Goal: Browse casually: Explore the website without a specific task or goal

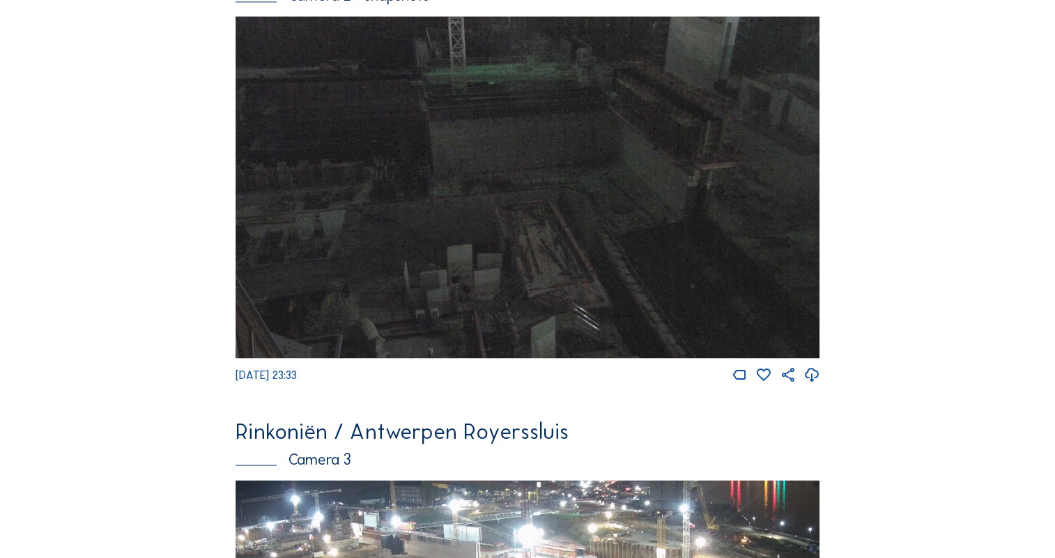
scroll to position [1405, 0]
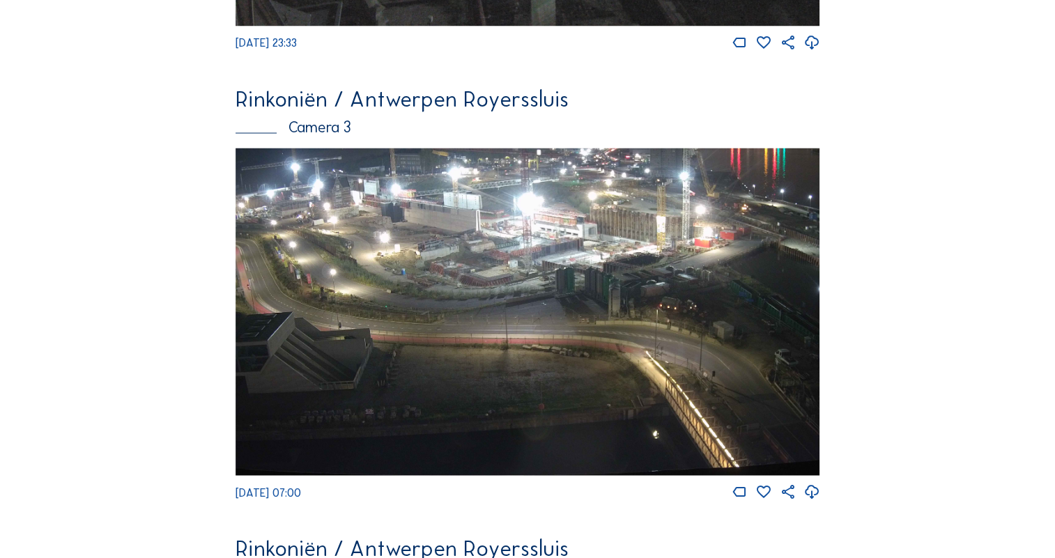
click at [507, 345] on img at bounding box center [526, 312] width 583 height 328
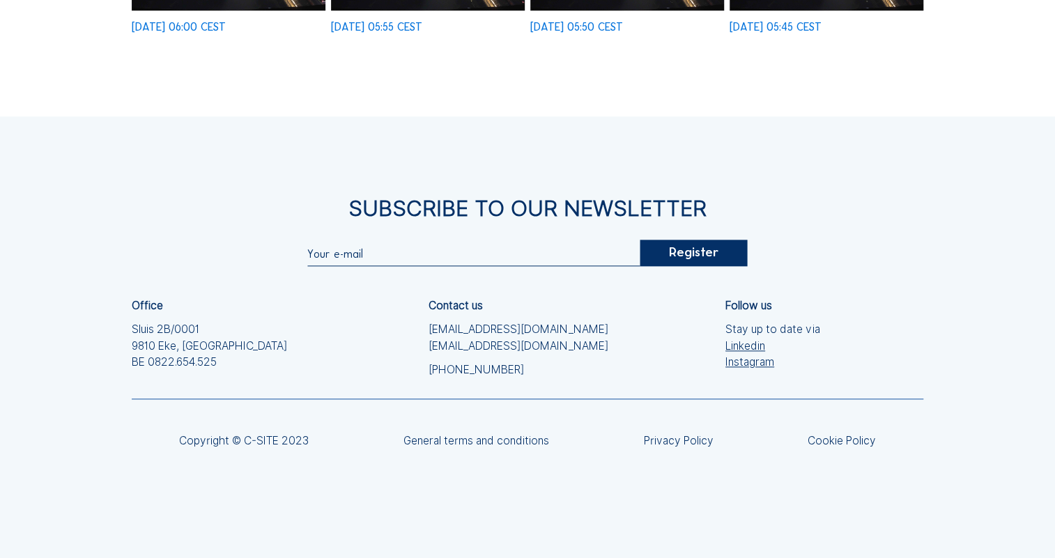
scroll to position [355, 0]
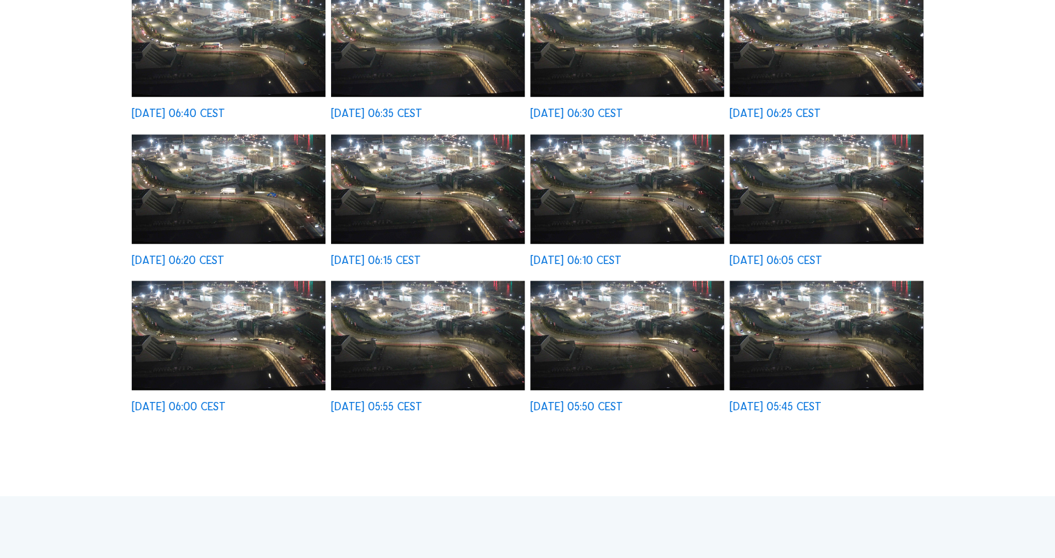
click at [225, 341] on img at bounding box center [229, 335] width 194 height 109
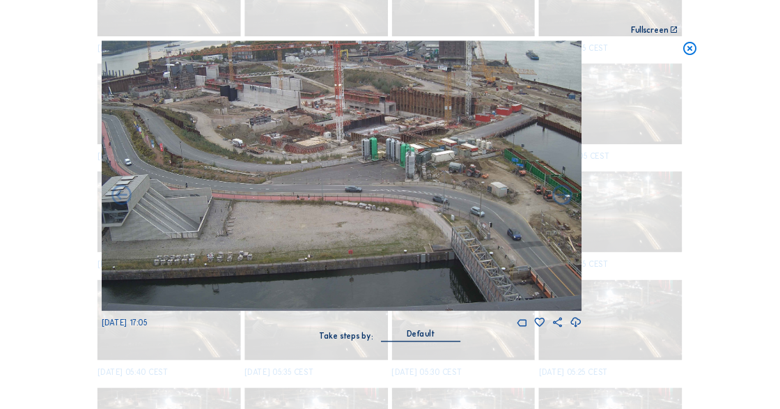
scroll to position [411, 0]
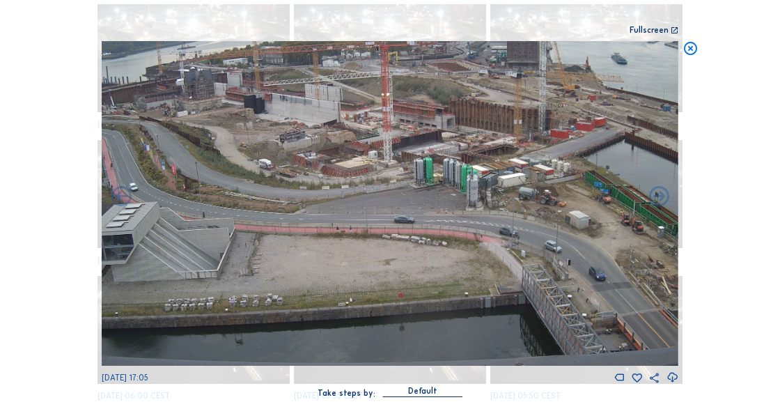
click at [426, 180] on img at bounding box center [390, 203] width 577 height 325
click at [674, 30] on icon at bounding box center [675, 30] width 8 height 8
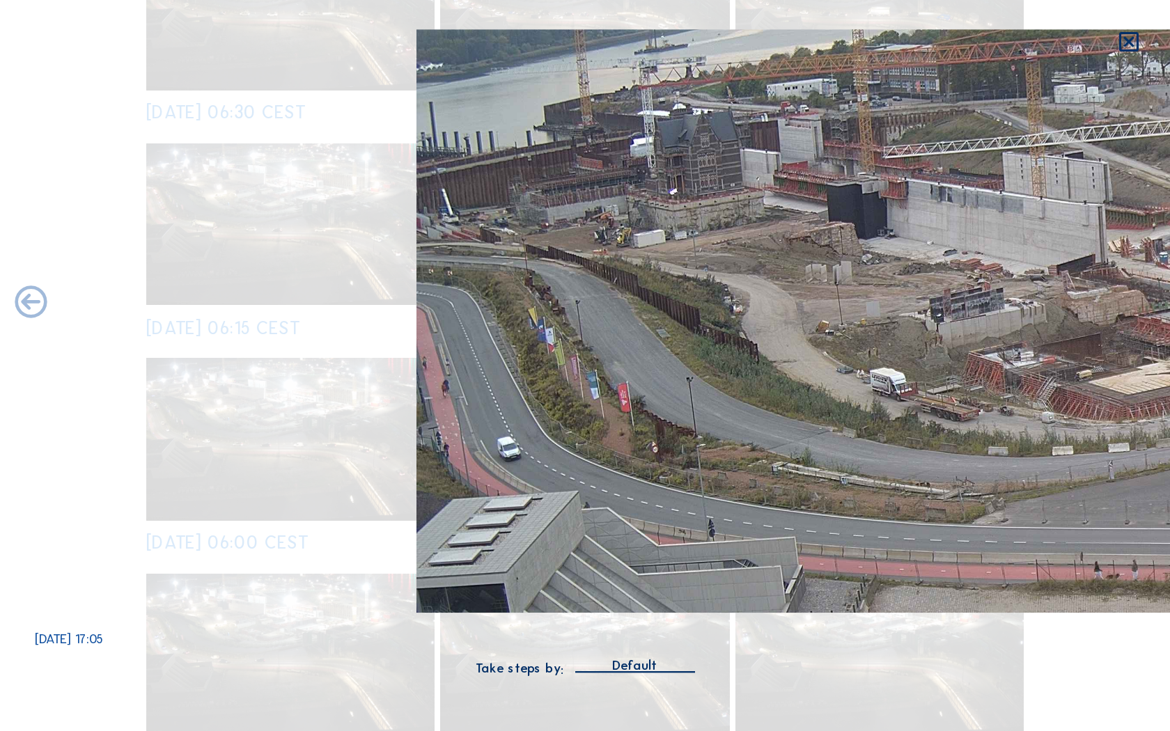
scroll to position [129, 0]
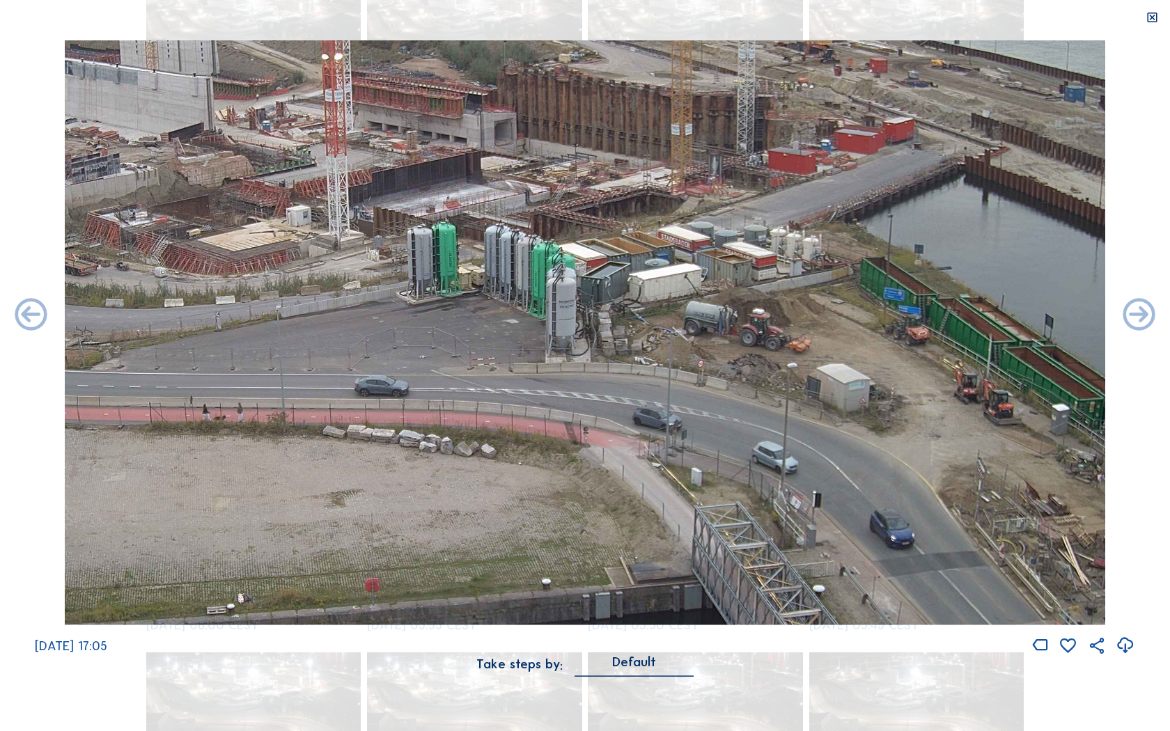
drag, startPoint x: 1015, startPoint y: 303, endPoint x: 593, endPoint y: 344, distance: 424.2
click at [593, 344] on img at bounding box center [585, 332] width 1040 height 585
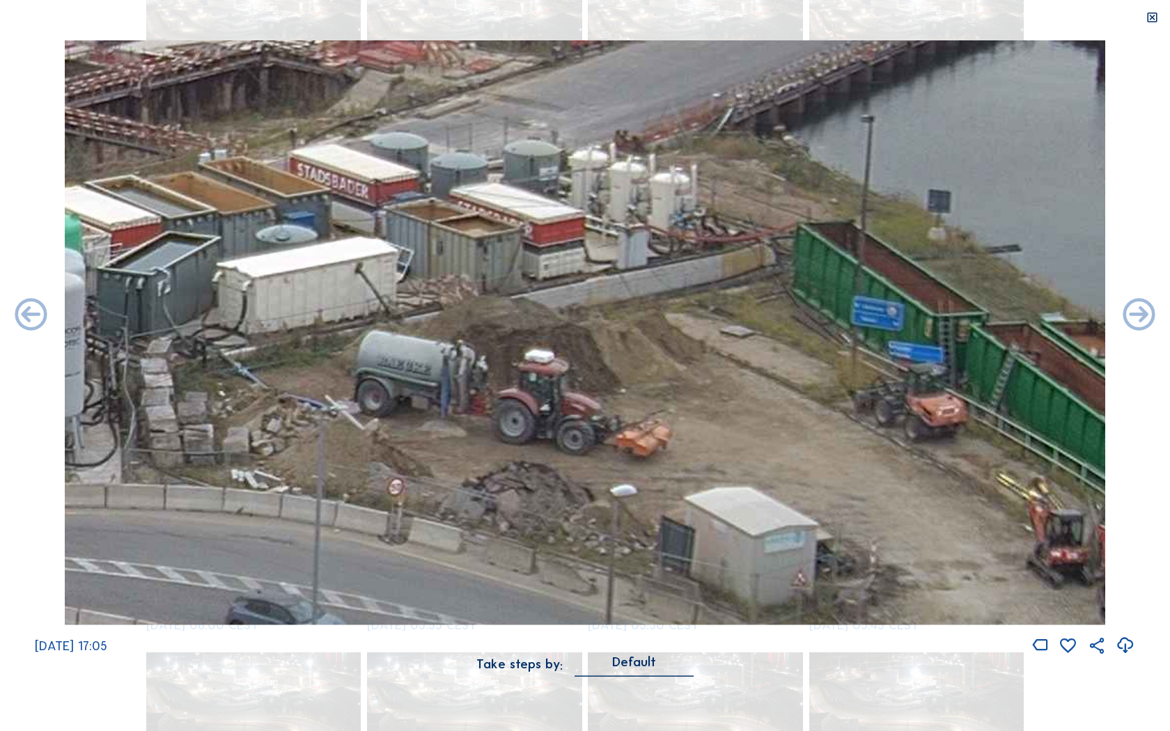
drag, startPoint x: 446, startPoint y: 222, endPoint x: 605, endPoint y: 359, distance: 210.4
click at [605, 359] on img at bounding box center [585, 332] width 1040 height 585
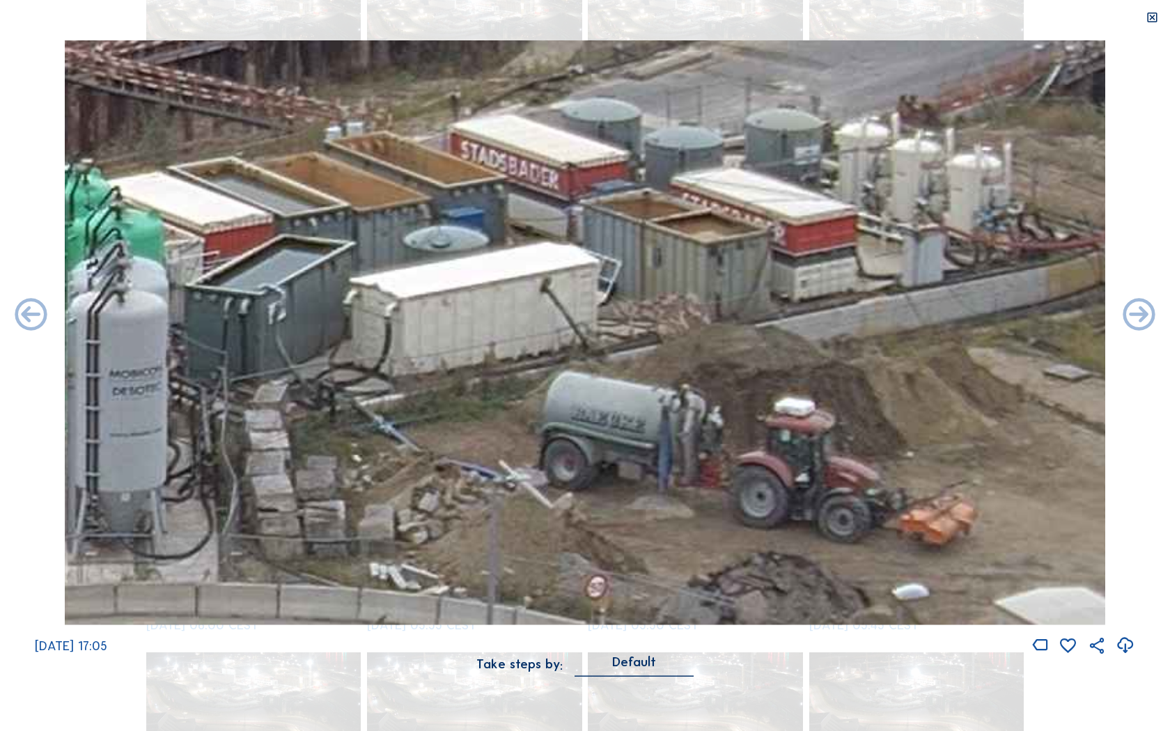
drag, startPoint x: 203, startPoint y: 359, endPoint x: 419, endPoint y: 382, distance: 217.9
click at [419, 382] on img at bounding box center [585, 332] width 1040 height 585
click at [1054, 17] on icon at bounding box center [1152, 17] width 13 height 13
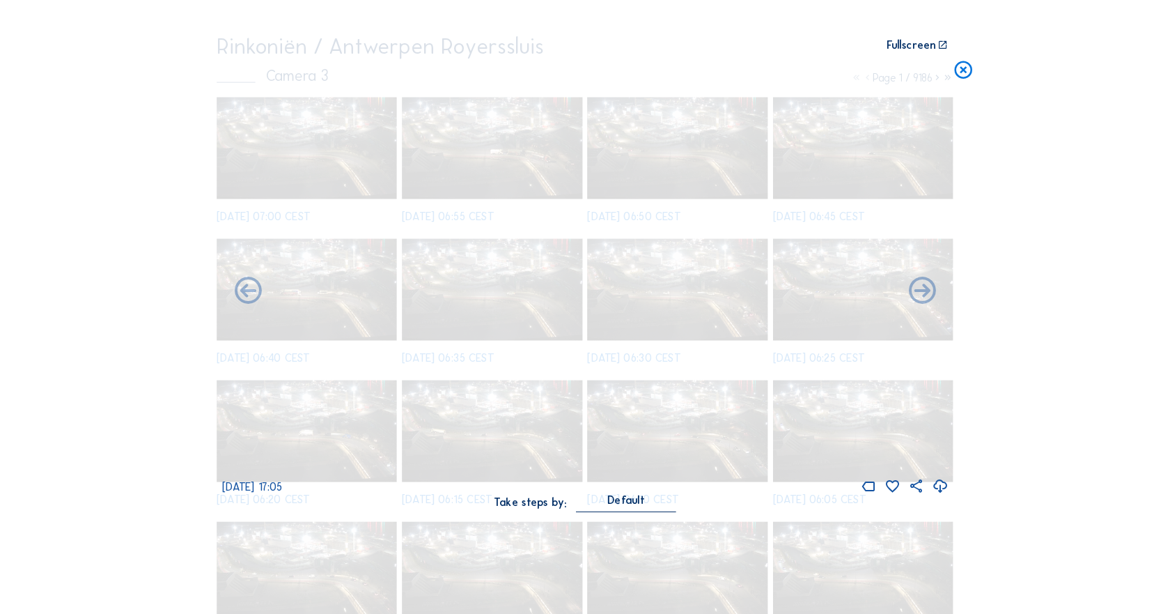
scroll to position [268, 0]
